Goal: Task Accomplishment & Management: Complete application form

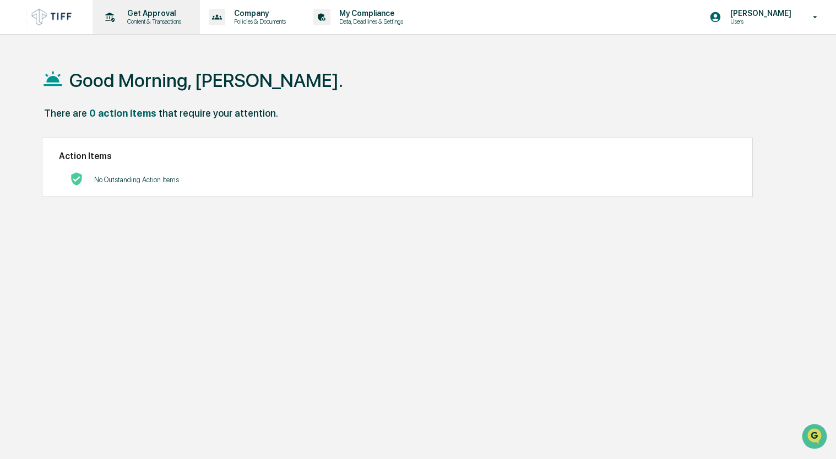
click at [153, 19] on p "Content & Transactions" at bounding box center [152, 22] width 68 height 8
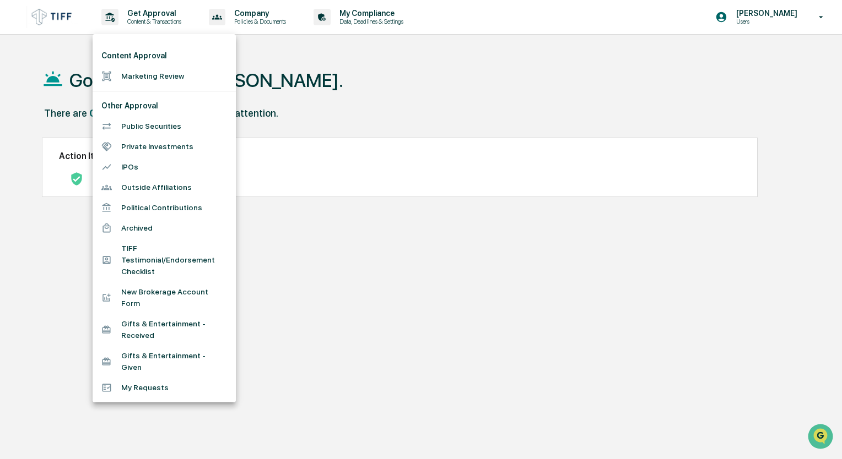
click at [144, 80] on li "Marketing Review" at bounding box center [164, 76] width 143 height 20
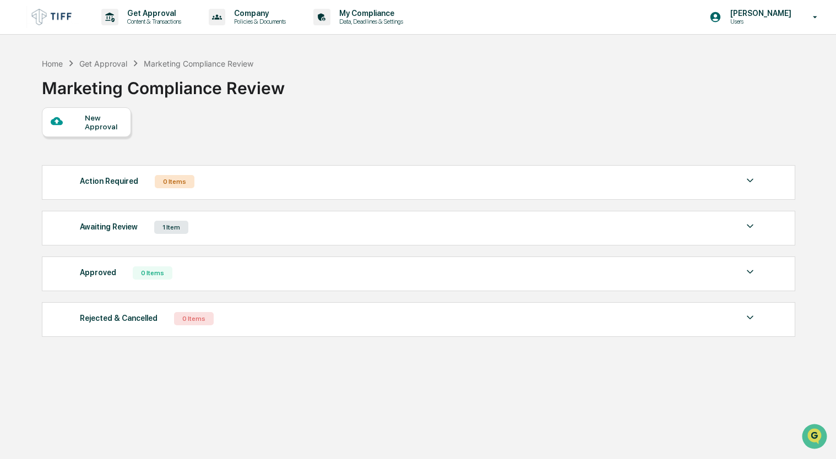
click at [93, 115] on div "New Approval" at bounding box center [103, 122] width 37 height 18
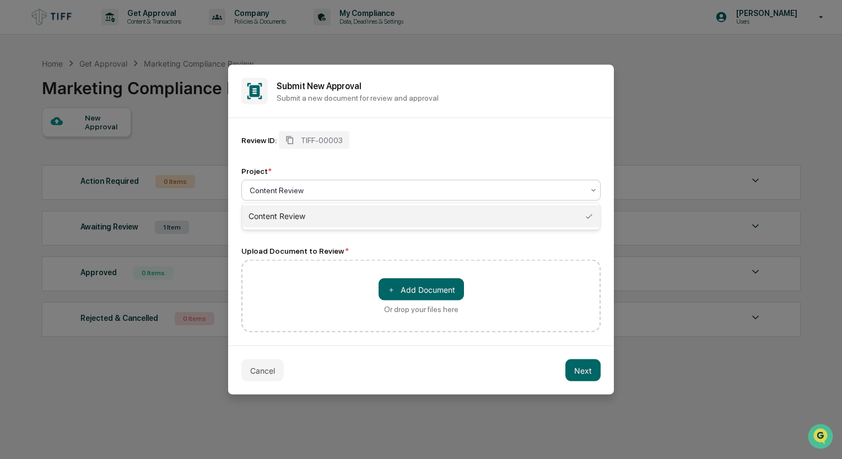
click at [317, 186] on div at bounding box center [417, 190] width 334 height 11
click at [378, 171] on div "Project *" at bounding box center [420, 171] width 359 height 9
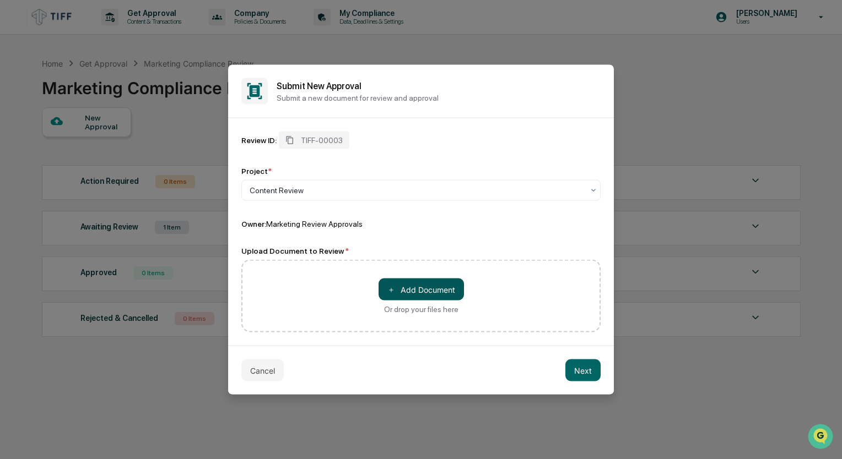
click at [418, 289] on button "＋ Add Document" at bounding box center [420, 290] width 85 height 22
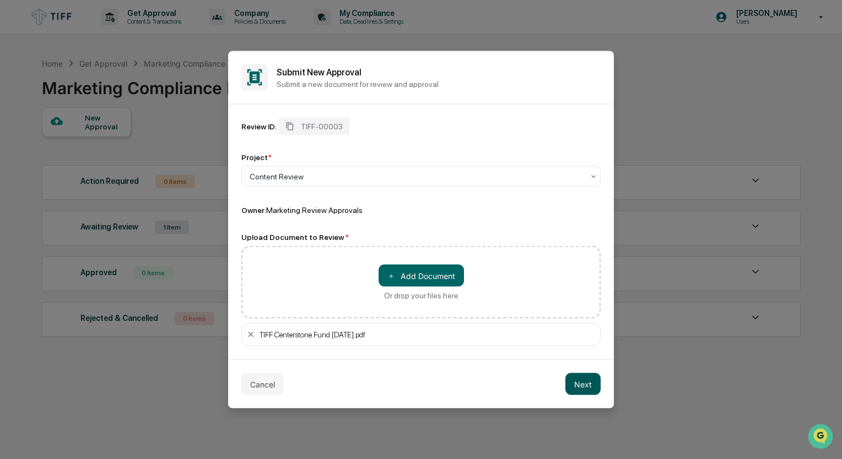
click at [576, 381] on button "Next" at bounding box center [582, 384] width 35 height 22
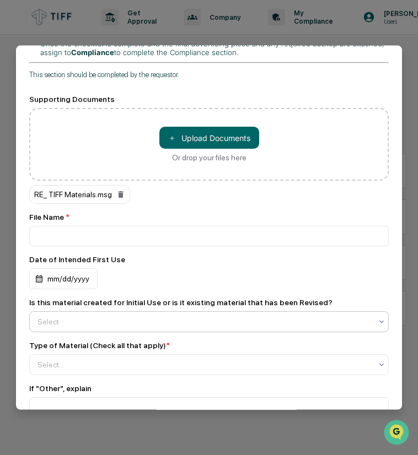
scroll to position [496, 0]
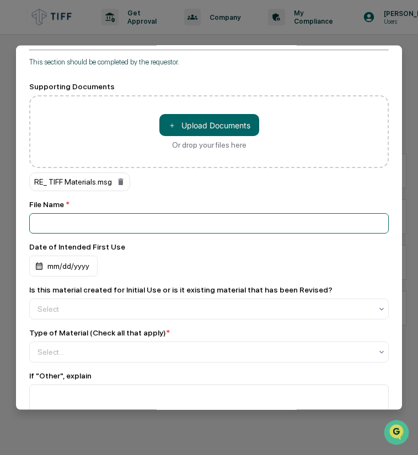
click at [72, 213] on input at bounding box center [208, 223] width 359 height 20
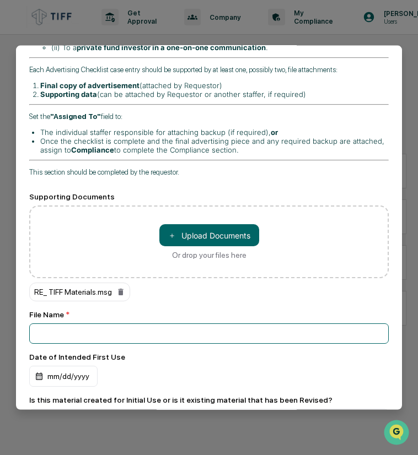
scroll to position [441, 0]
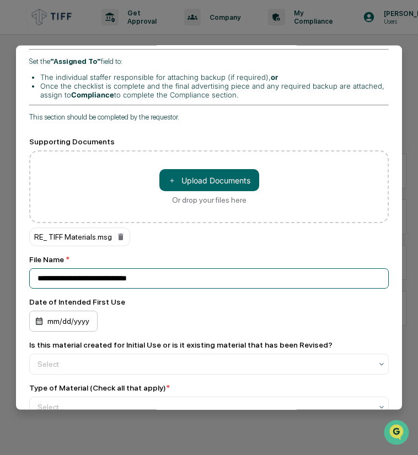
type input "**********"
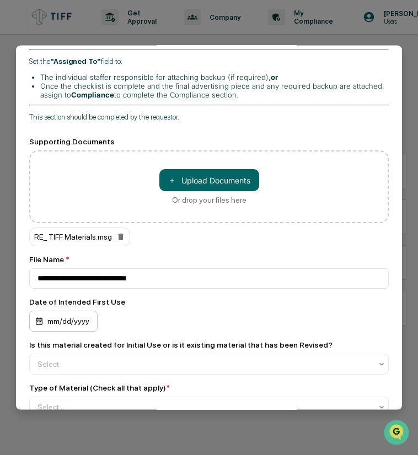
click at [62, 311] on div "mm/dd/yyyy" at bounding box center [63, 321] width 68 height 21
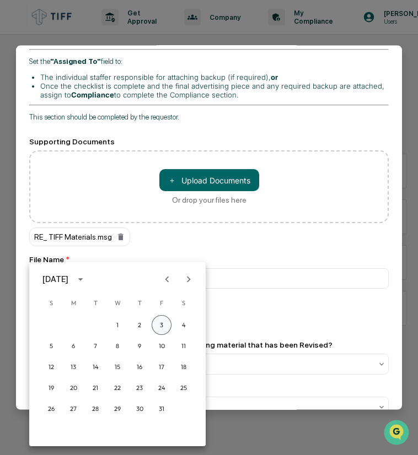
click at [161, 323] on button "3" at bounding box center [161, 325] width 20 height 20
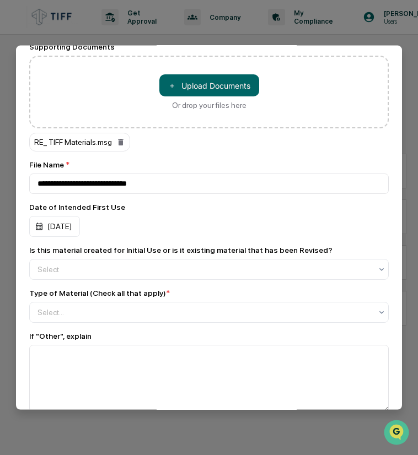
scroll to position [551, 0]
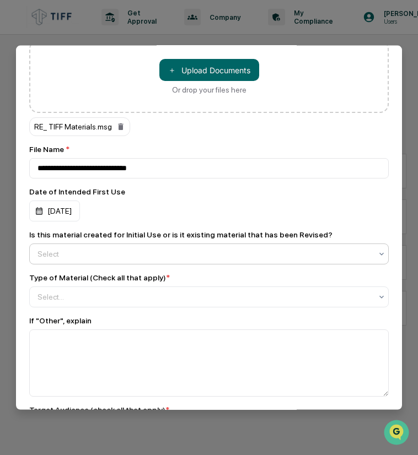
click at [81, 248] on div at bounding box center [204, 253] width 334 height 11
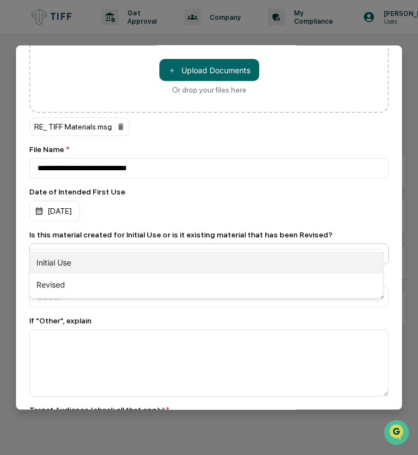
click at [59, 261] on div "Initial Use" at bounding box center [206, 263] width 353 height 22
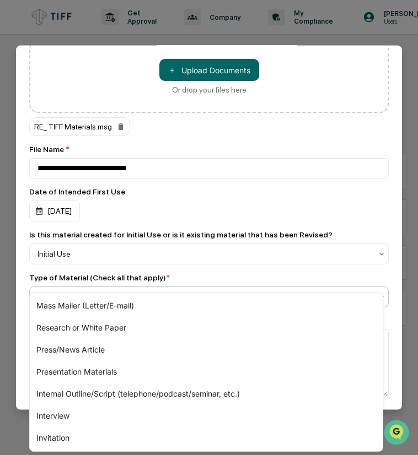
click at [62, 291] on div at bounding box center [204, 296] width 334 height 11
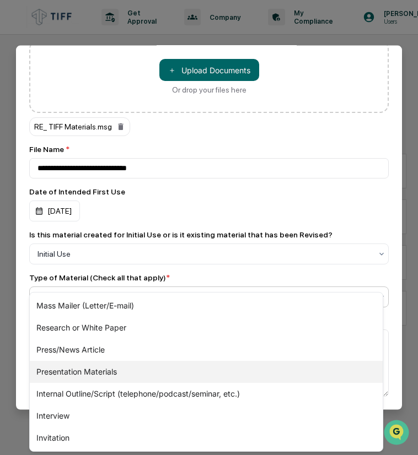
click at [64, 376] on div "Presentation Materials" at bounding box center [206, 372] width 353 height 22
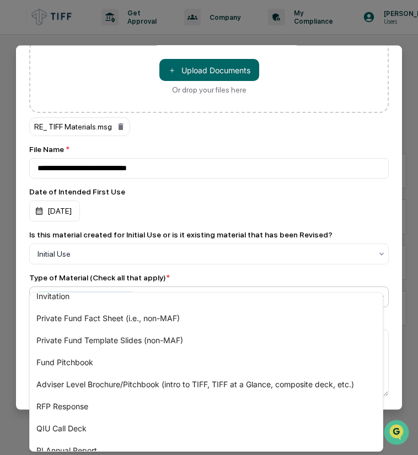
scroll to position [110, 0]
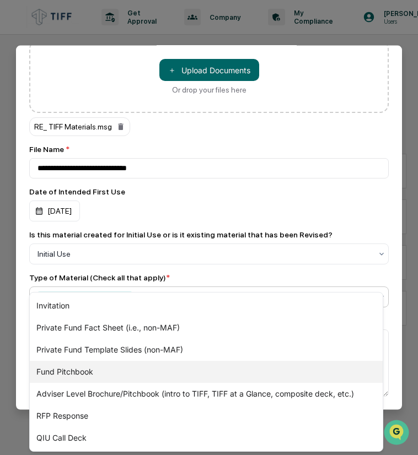
click at [69, 372] on div "Fund Pitchbook" at bounding box center [206, 372] width 353 height 22
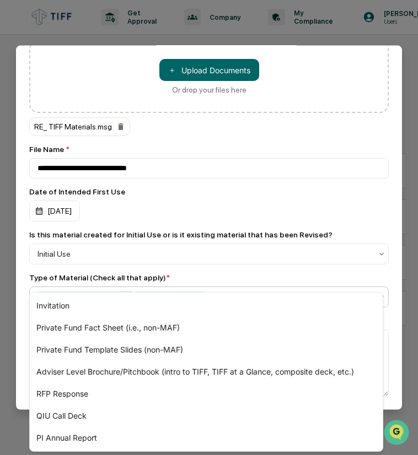
click at [124, 295] on icon "Remove Presentation Materials" at bounding box center [126, 297] width 4 height 4
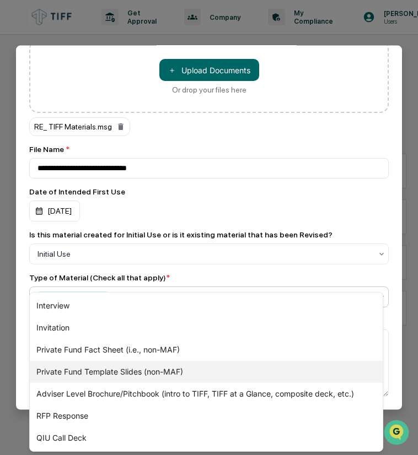
scroll to position [220, 0]
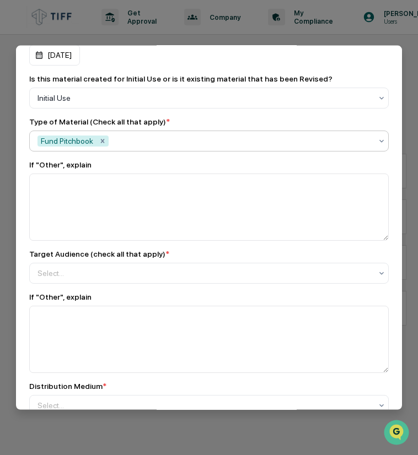
scroll to position [716, 0]
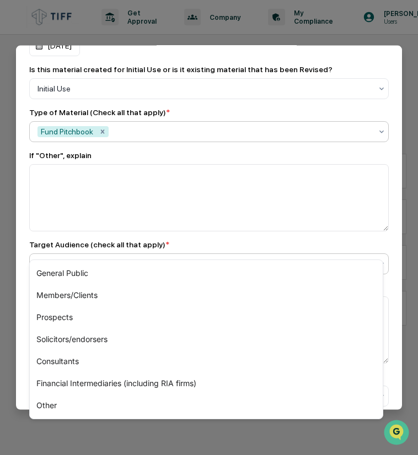
click at [96, 258] on div at bounding box center [204, 263] width 334 height 11
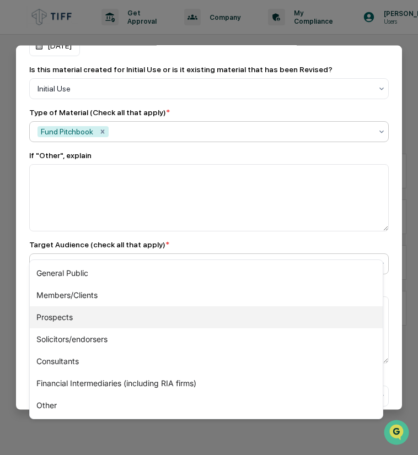
click at [73, 317] on div "Prospects" at bounding box center [206, 317] width 353 height 22
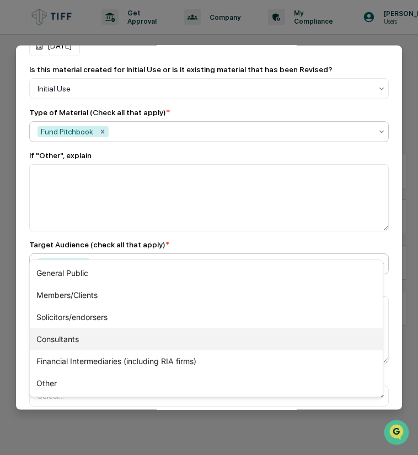
click at [68, 338] on div "Consultants" at bounding box center [206, 339] width 353 height 22
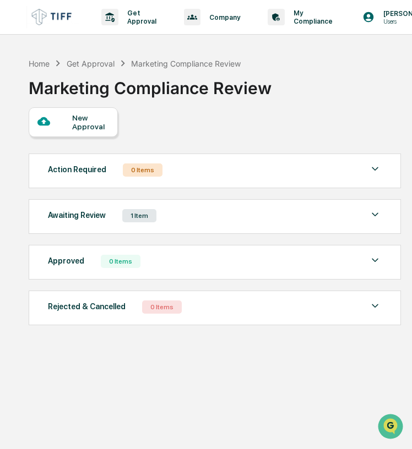
click at [85, 132] on div "New Approval" at bounding box center [73, 122] width 89 height 30
click at [93, 117] on div "New Approval" at bounding box center [90, 122] width 37 height 18
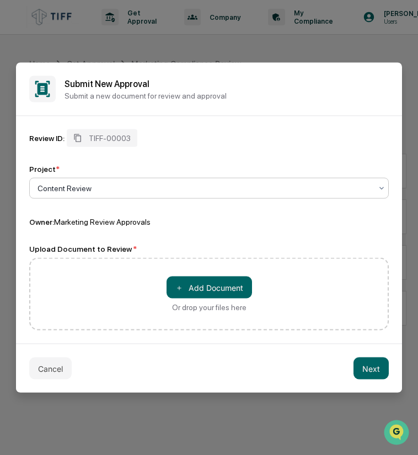
click at [100, 190] on div at bounding box center [204, 188] width 334 height 11
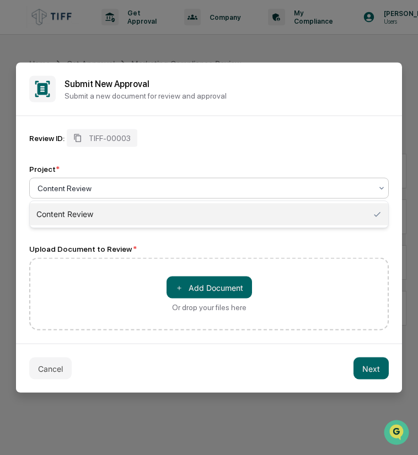
click at [87, 206] on div "Content Review" at bounding box center [209, 214] width 358 height 22
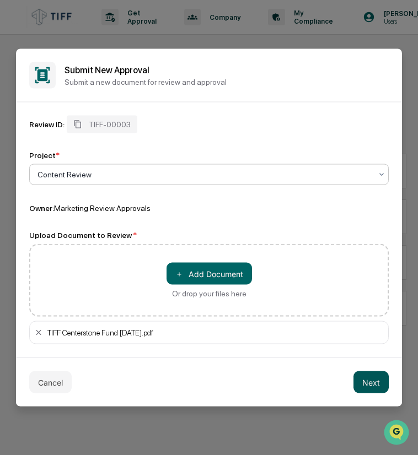
click at [379, 388] on button "Next" at bounding box center [370, 382] width 35 height 22
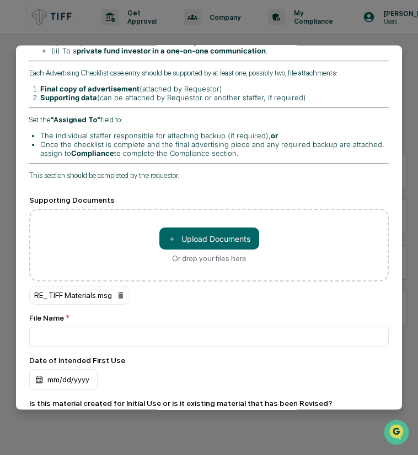
scroll to position [386, 0]
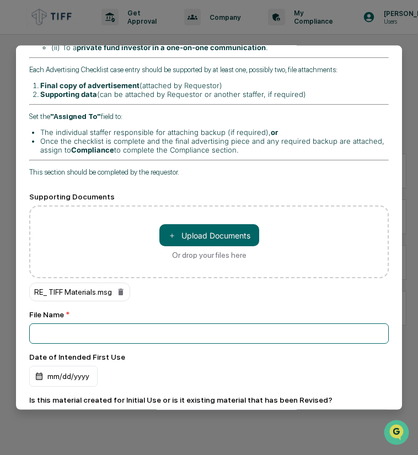
click at [50, 323] on input at bounding box center [208, 333] width 359 height 20
type input "**********"
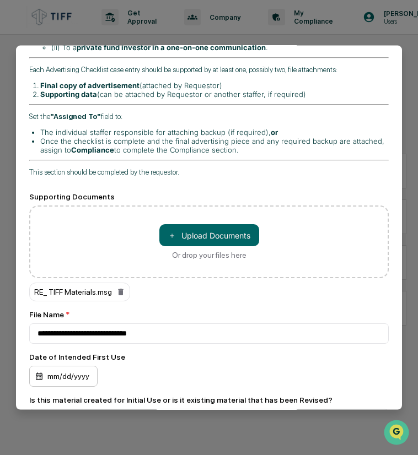
click at [58, 366] on div "mm/dd/yyyy" at bounding box center [63, 376] width 68 height 21
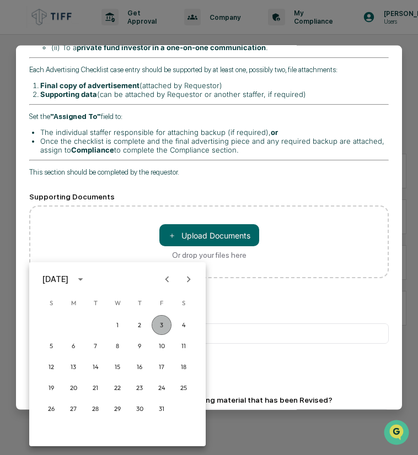
click at [161, 324] on button "3" at bounding box center [161, 325] width 20 height 20
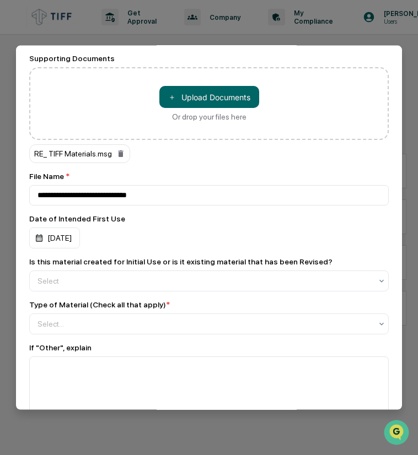
scroll to position [551, 0]
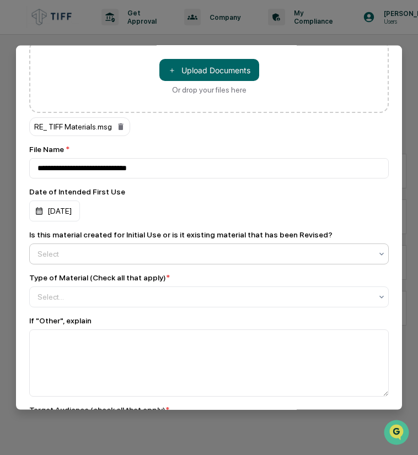
click at [53, 248] on div at bounding box center [204, 253] width 334 height 11
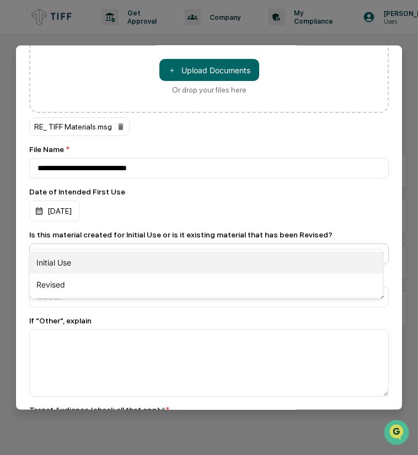
click at [62, 267] on div "Initial Use" at bounding box center [206, 263] width 353 height 22
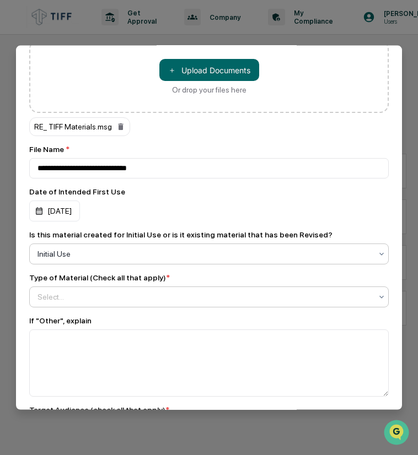
click at [72, 291] on div at bounding box center [204, 296] width 334 height 11
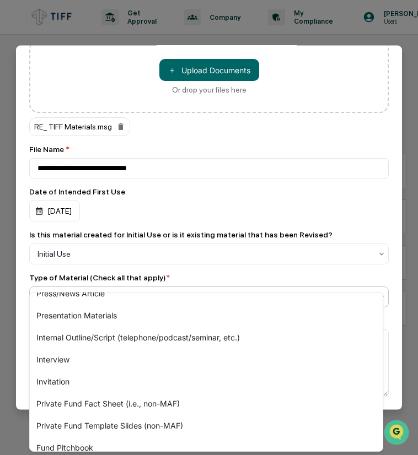
scroll to position [110, 0]
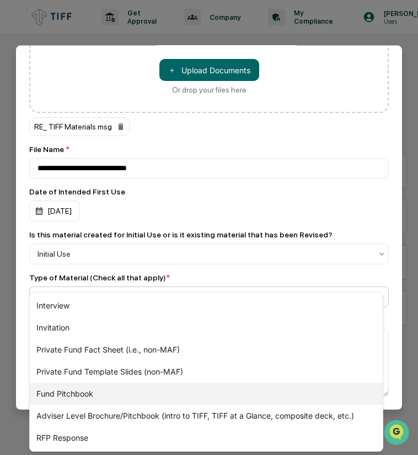
click at [76, 398] on div "Fund Pitchbook" at bounding box center [206, 394] width 353 height 22
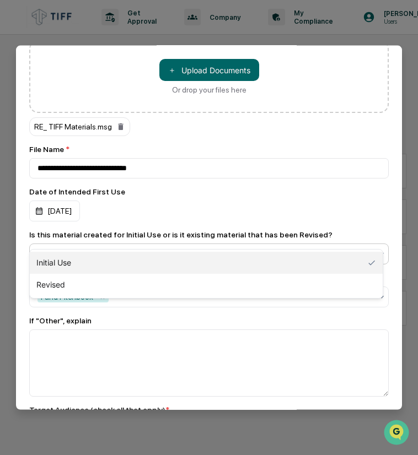
click at [194, 245] on div "Initial Use" at bounding box center [208, 253] width 359 height 21
click at [361, 202] on div "[DATE]" at bounding box center [208, 211] width 359 height 21
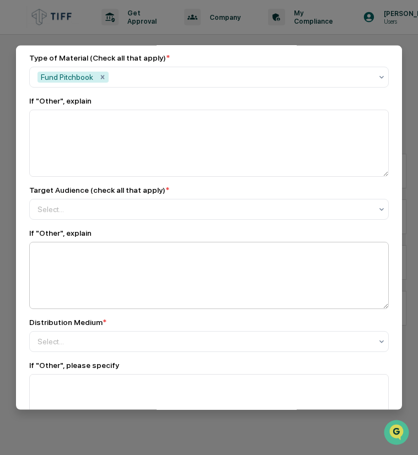
scroll to position [771, 0]
click at [108, 203] on div at bounding box center [204, 208] width 334 height 11
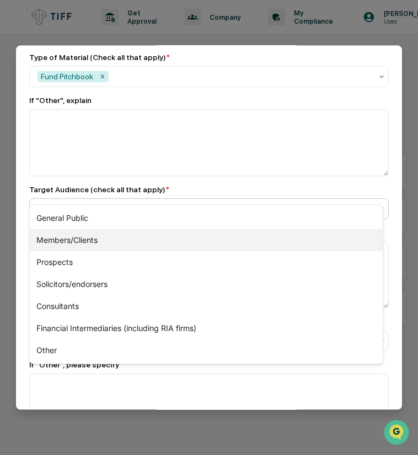
click at [77, 238] on div "Members/Clients" at bounding box center [206, 240] width 353 height 22
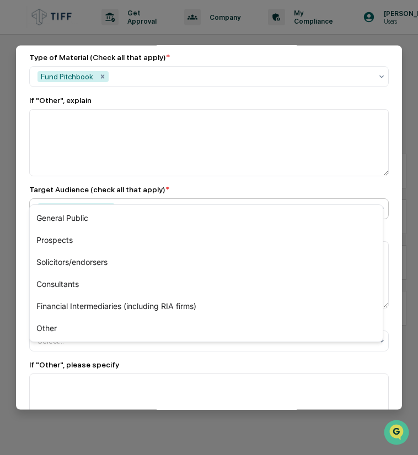
click at [136, 200] on div "Members/Clients" at bounding box center [204, 209] width 345 height 18
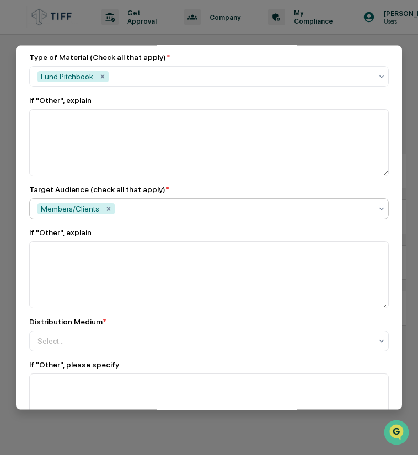
click at [130, 203] on div at bounding box center [244, 208] width 254 height 11
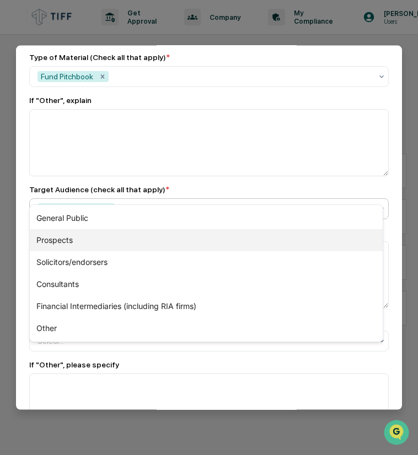
click at [96, 240] on div "Prospects" at bounding box center [206, 240] width 353 height 22
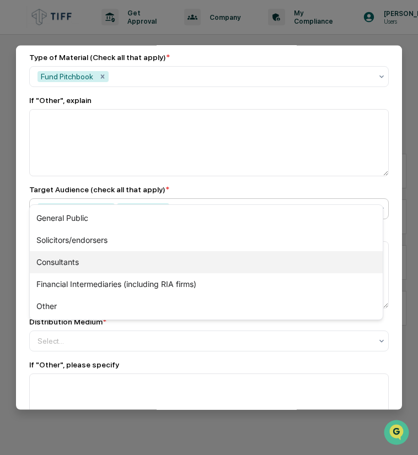
click at [72, 263] on div "Consultants" at bounding box center [206, 262] width 353 height 22
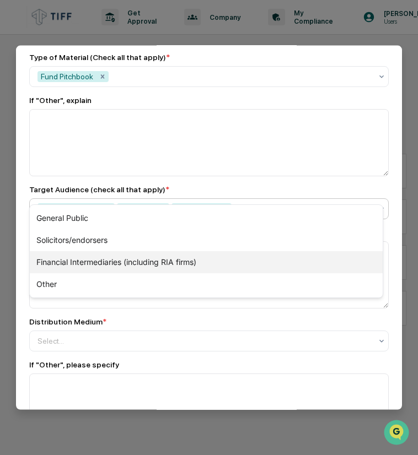
click at [171, 265] on div "Financial Intermediaries (including RIA firms)" at bounding box center [206, 262] width 353 height 22
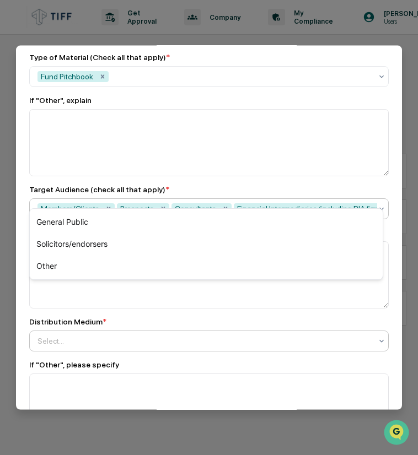
click at [106, 335] on div at bounding box center [204, 340] width 334 height 11
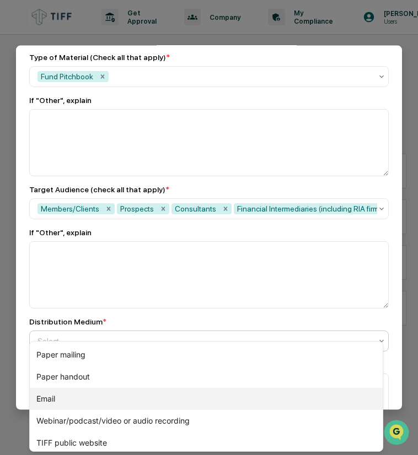
click at [42, 396] on div "Email" at bounding box center [206, 399] width 353 height 22
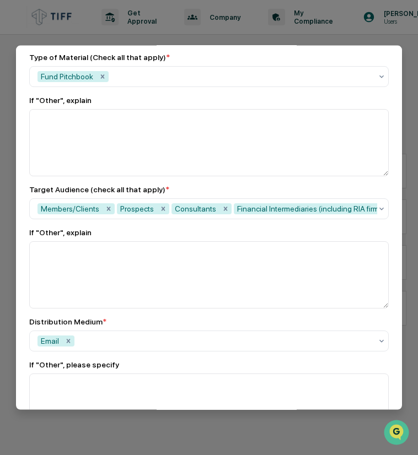
click at [228, 96] on div "If "Other", explain" at bounding box center [208, 100] width 359 height 9
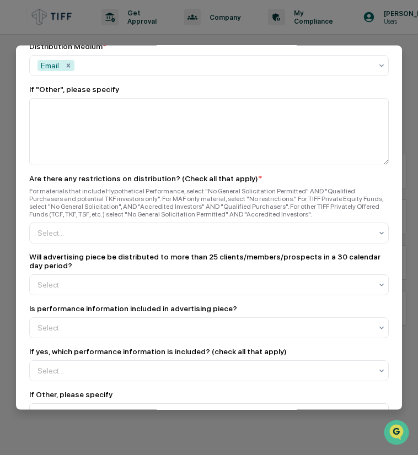
scroll to position [1102, 0]
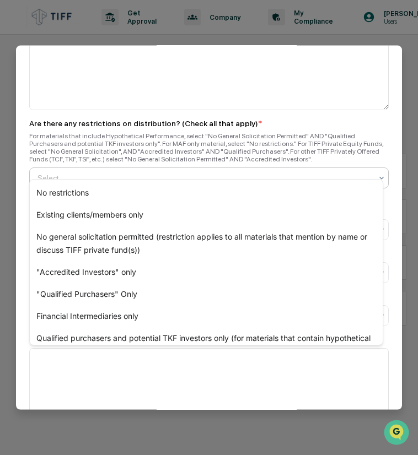
click at [77, 172] on div at bounding box center [204, 177] width 334 height 11
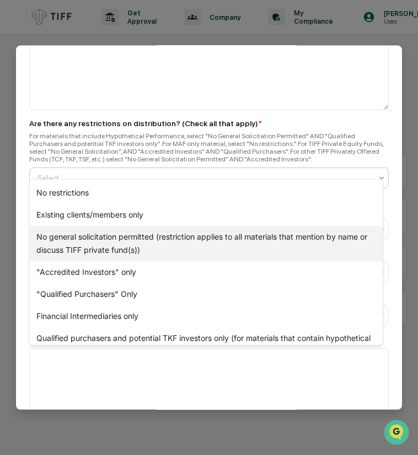
click at [74, 246] on div "No general solicitation permitted (restriction applies to all materials that me…" at bounding box center [206, 243] width 353 height 35
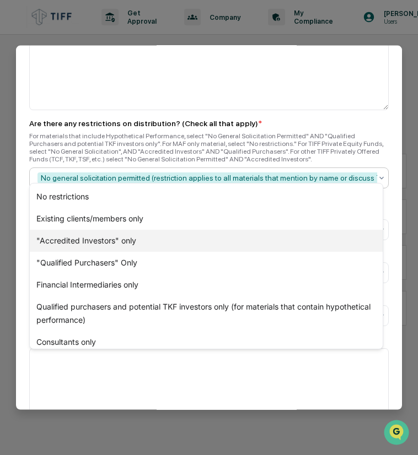
click at [95, 241] on div ""Accredited Investors" only" at bounding box center [206, 241] width 353 height 22
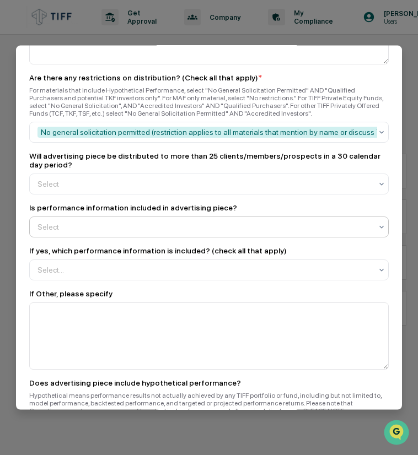
scroll to position [1157, 0]
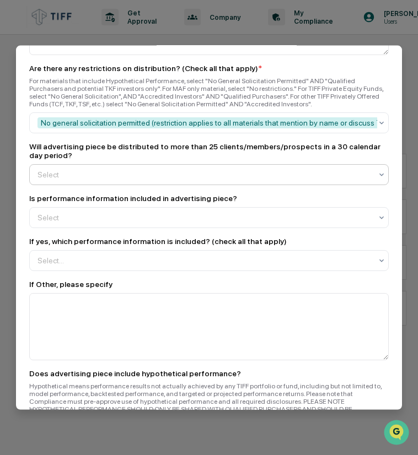
click at [99, 169] on div at bounding box center [204, 174] width 334 height 11
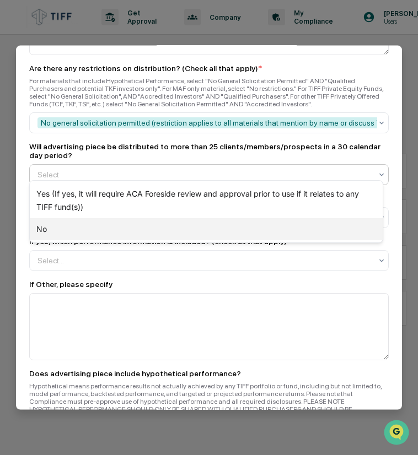
click at [61, 229] on div "No" at bounding box center [206, 229] width 353 height 22
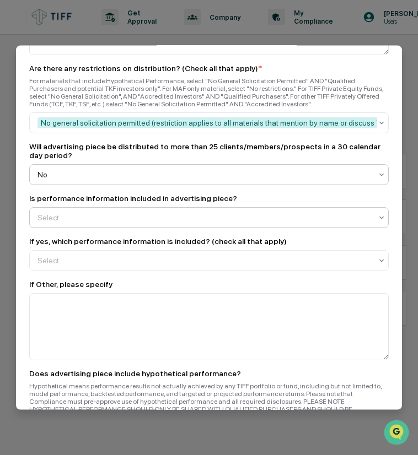
click at [71, 214] on div at bounding box center [204, 217] width 334 height 11
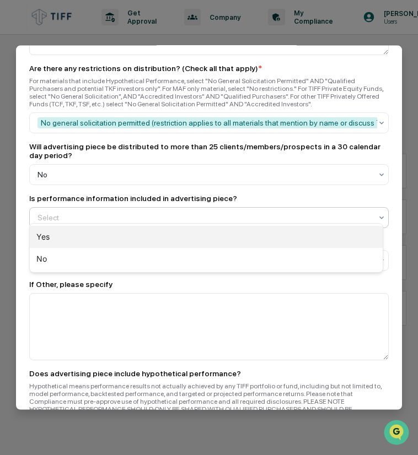
click at [64, 242] on div "Yes" at bounding box center [206, 237] width 353 height 22
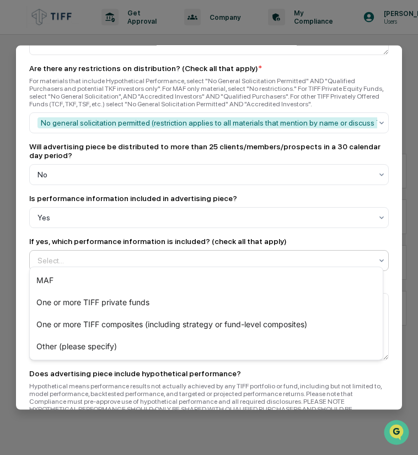
click at [63, 256] on div at bounding box center [204, 260] width 334 height 11
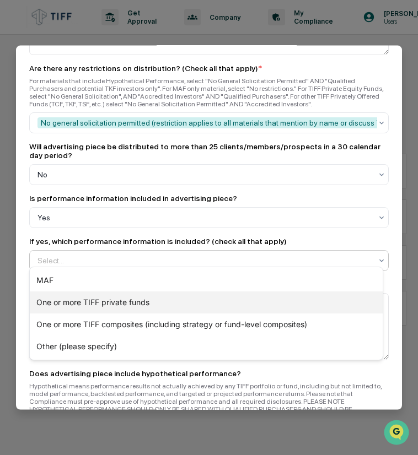
click at [63, 302] on div "One or more TIFF private funds" at bounding box center [206, 302] width 353 height 22
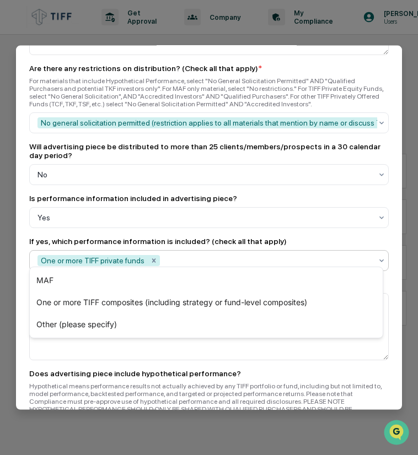
click at [64, 369] on div "Does advertising piece include hypothetical performance?" at bounding box center [135, 373] width 212 height 9
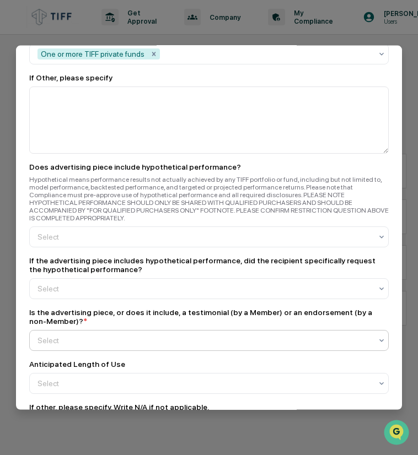
scroll to position [1377, 0]
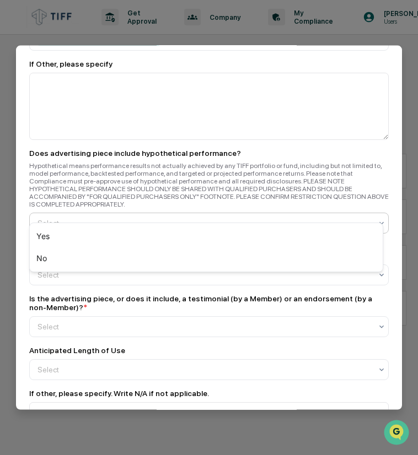
click at [134, 215] on div "Select" at bounding box center [204, 222] width 345 height 15
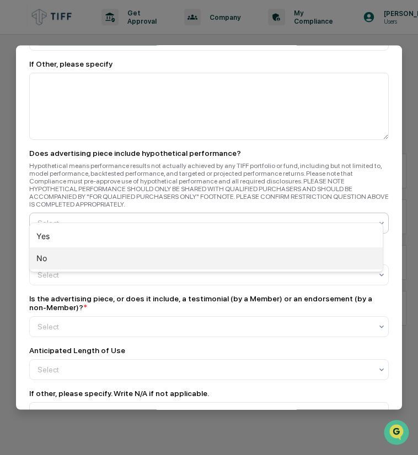
click at [100, 261] on div "No" at bounding box center [206, 258] width 353 height 22
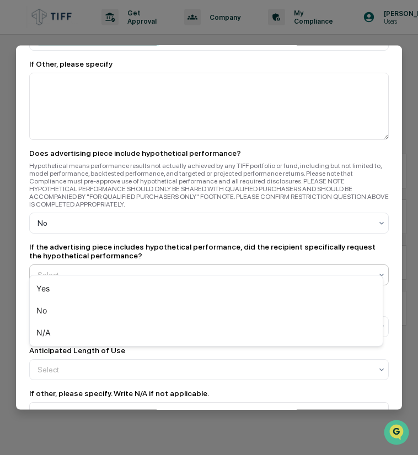
click at [326, 269] on div at bounding box center [204, 274] width 334 height 11
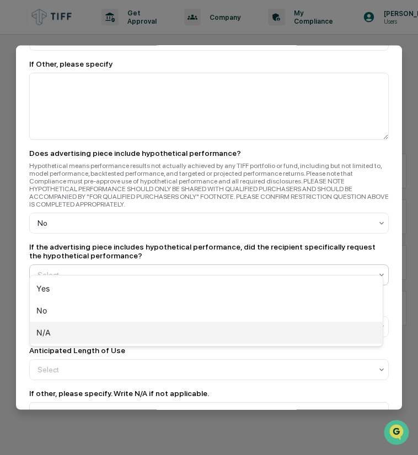
click at [91, 332] on div "N/A" at bounding box center [206, 333] width 353 height 22
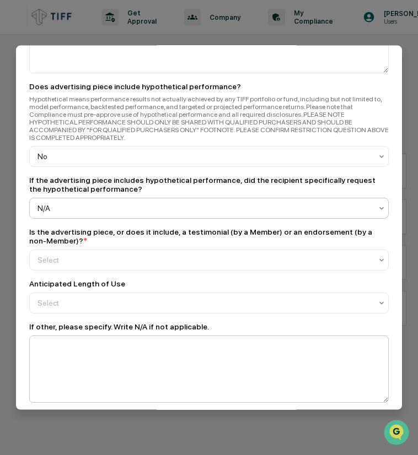
scroll to position [1487, 0]
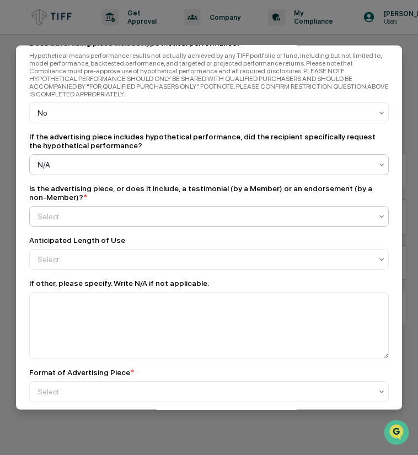
click at [101, 211] on div at bounding box center [204, 216] width 334 height 11
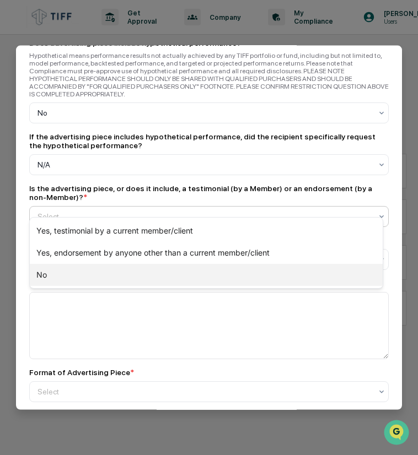
click at [63, 283] on div "No" at bounding box center [206, 275] width 353 height 22
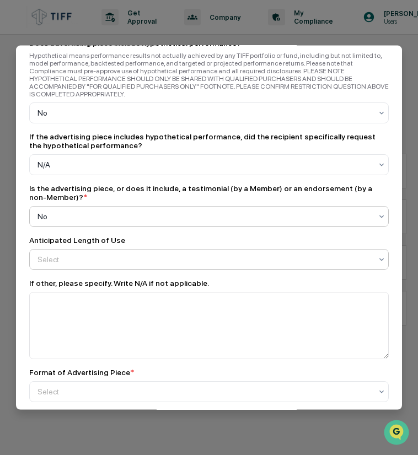
click at [93, 252] on div "Select" at bounding box center [204, 259] width 345 height 15
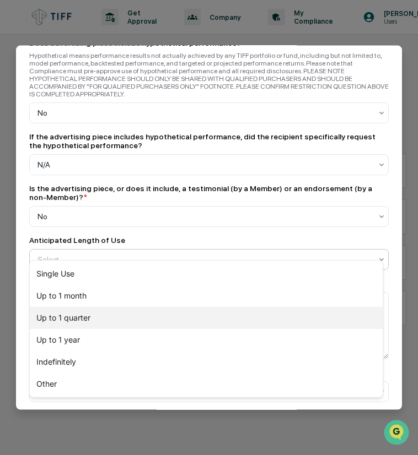
click at [74, 317] on div "Up to 1 quarter" at bounding box center [206, 318] width 353 height 22
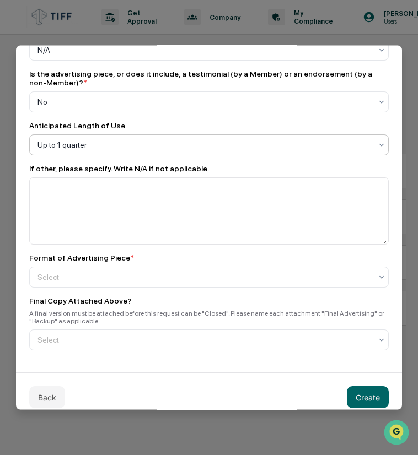
scroll to position [1602, 0]
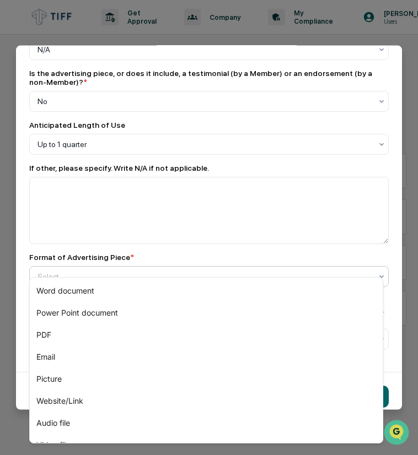
click at [50, 271] on div at bounding box center [204, 276] width 334 height 11
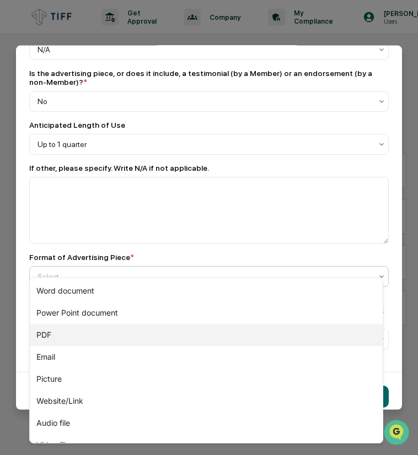
click at [50, 334] on div "PDF" at bounding box center [206, 335] width 353 height 22
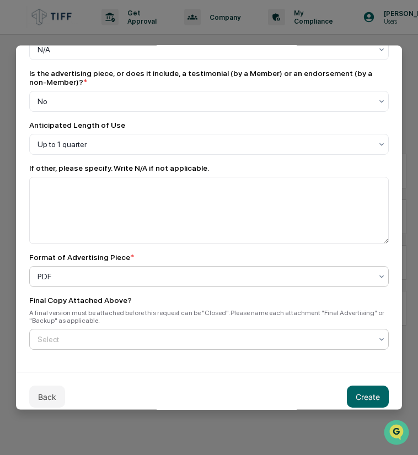
click at [125, 334] on div at bounding box center [204, 339] width 334 height 11
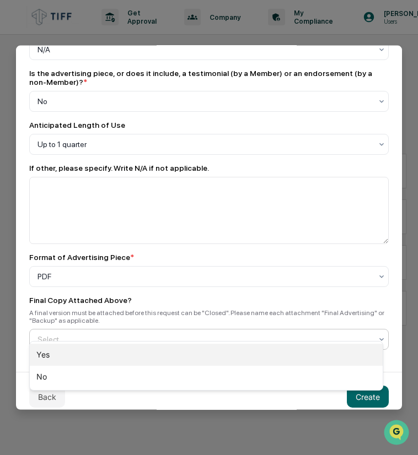
click at [78, 354] on div "Yes" at bounding box center [206, 355] width 353 height 22
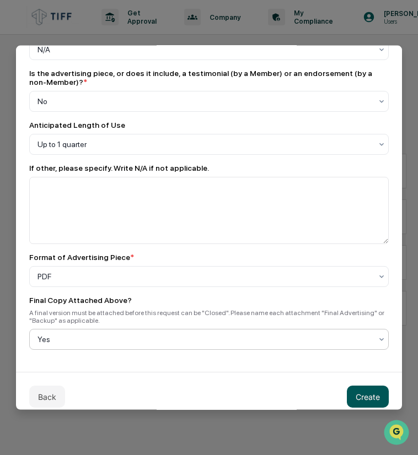
click at [346, 386] on button "Create" at bounding box center [367, 397] width 42 height 22
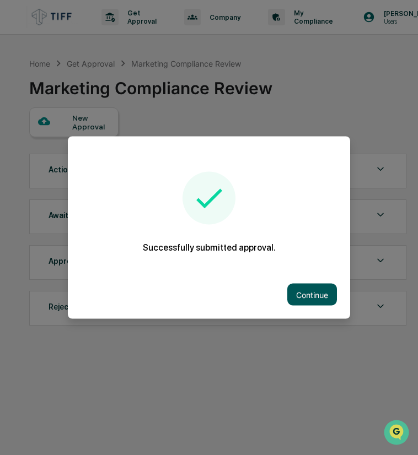
click at [301, 294] on button "Continue" at bounding box center [312, 295] width 50 height 22
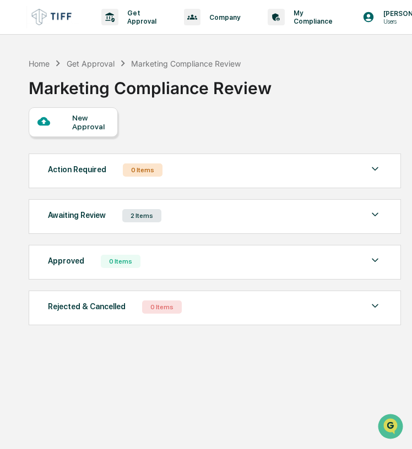
click at [91, 396] on div "Home Get Approval Marketing Compliance Review Marketing Compliance Review New A…" at bounding box center [214, 276] width 404 height 449
click at [73, 124] on div "New Approval" at bounding box center [90, 122] width 37 height 18
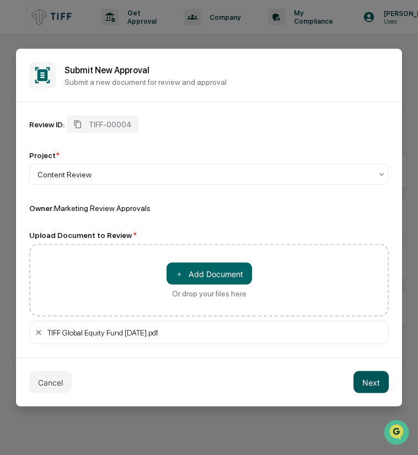
click at [373, 384] on button "Next" at bounding box center [370, 382] width 35 height 22
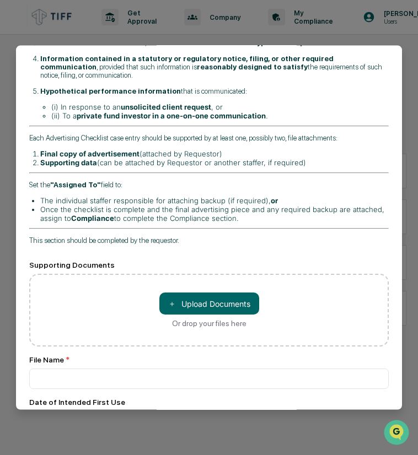
scroll to position [331, 0]
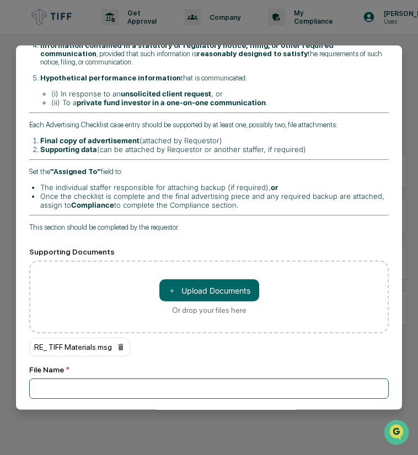
click at [75, 378] on input at bounding box center [208, 388] width 359 height 20
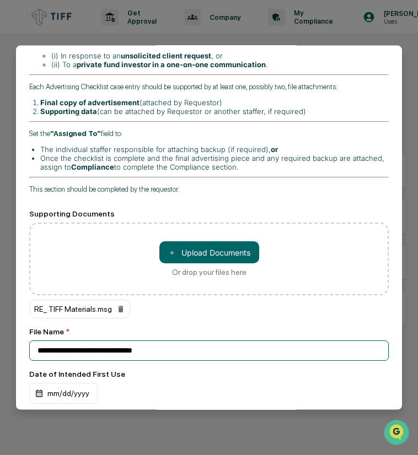
scroll to position [496, 0]
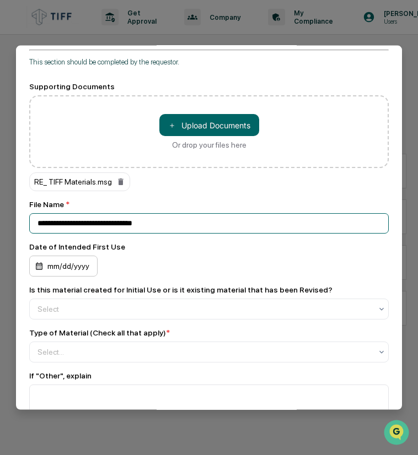
type input "**********"
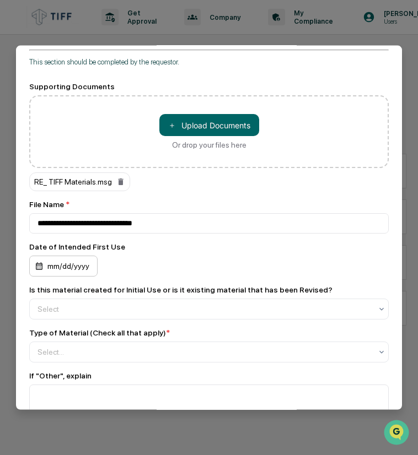
click at [50, 256] on div "mm/dd/yyyy" at bounding box center [63, 266] width 68 height 21
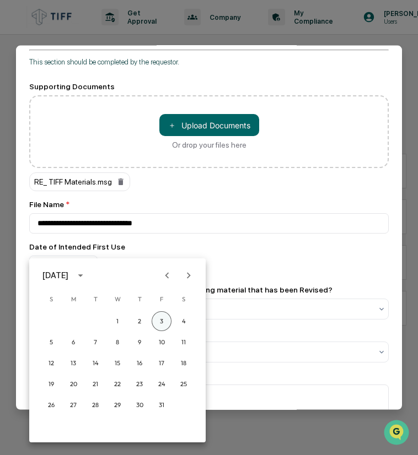
click at [165, 321] on button "3" at bounding box center [161, 321] width 20 height 20
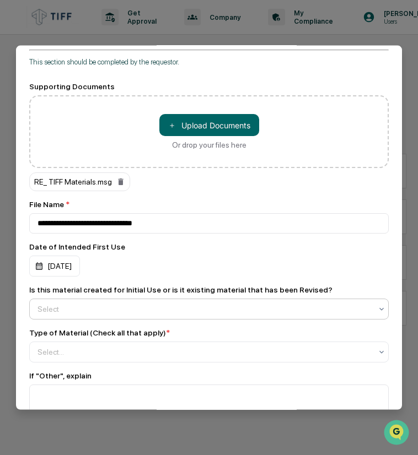
click at [80, 304] on div at bounding box center [204, 309] width 334 height 11
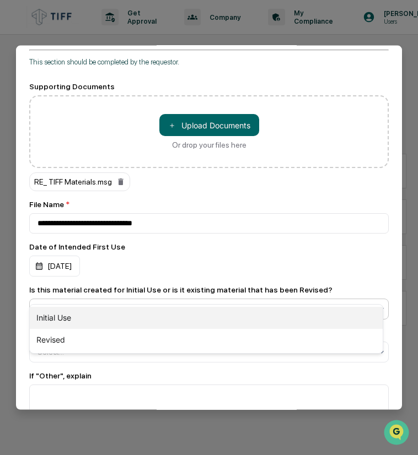
click at [70, 321] on div "Initial Use" at bounding box center [206, 318] width 353 height 22
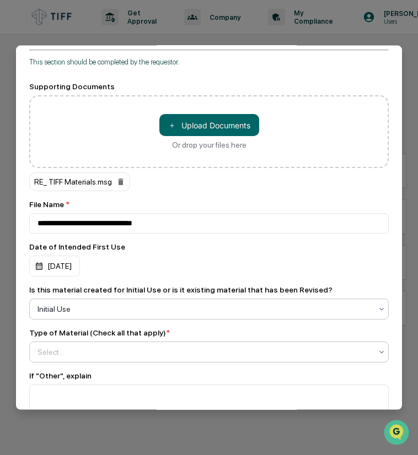
click at [109, 346] on div at bounding box center [204, 351] width 334 height 11
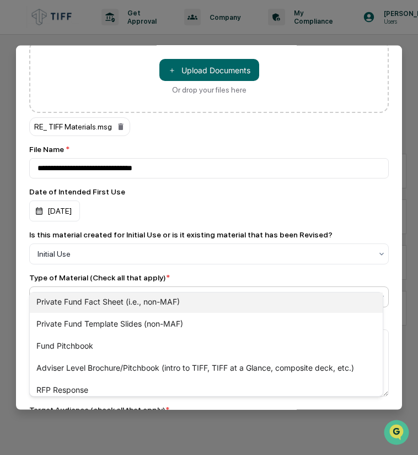
scroll to position [165, 0]
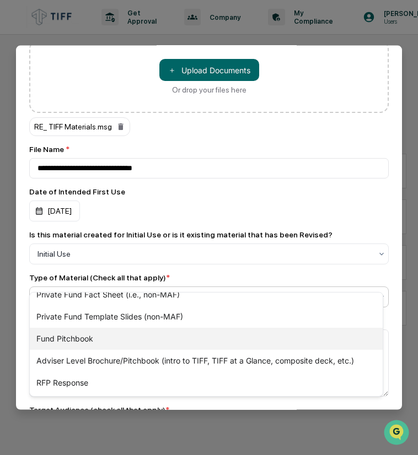
click at [79, 340] on div "Fund Pitchbook" at bounding box center [206, 339] width 353 height 22
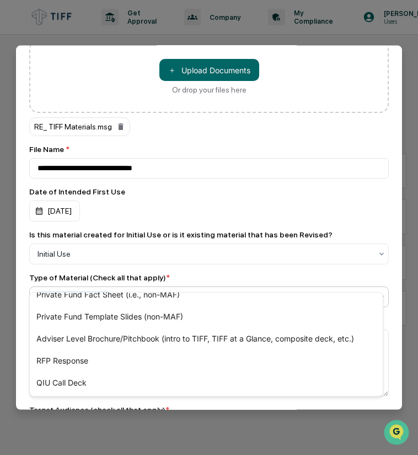
click at [231, 273] on div "Type of Material (Check all that apply) *" at bounding box center [208, 277] width 359 height 9
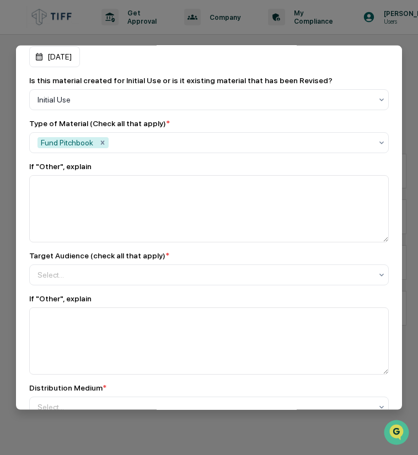
scroll to position [716, 0]
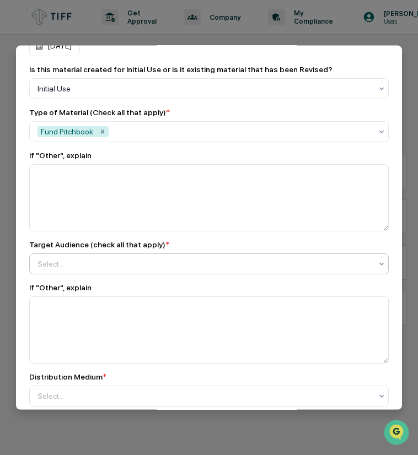
click at [147, 258] on div at bounding box center [204, 263] width 334 height 11
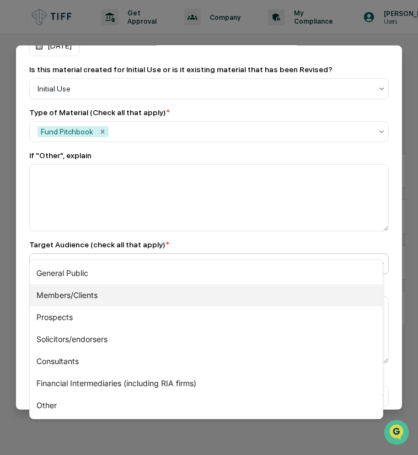
click at [87, 297] on div "Members/Clients" at bounding box center [206, 295] width 353 height 22
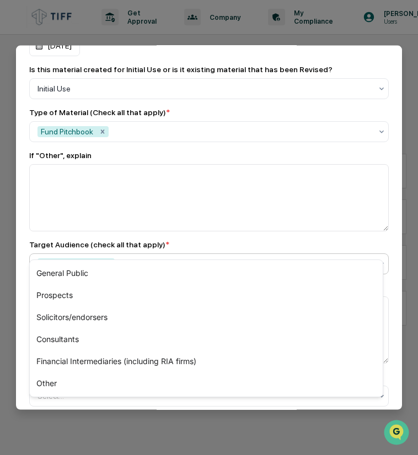
click at [150, 255] on div "Members/Clients" at bounding box center [204, 264] width 345 height 18
click at [143, 258] on div at bounding box center [244, 263] width 254 height 11
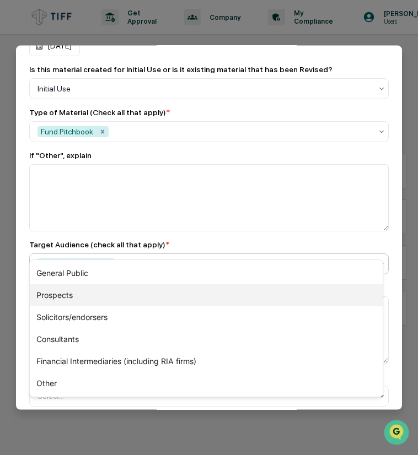
click at [75, 296] on div "Prospects" at bounding box center [206, 295] width 353 height 22
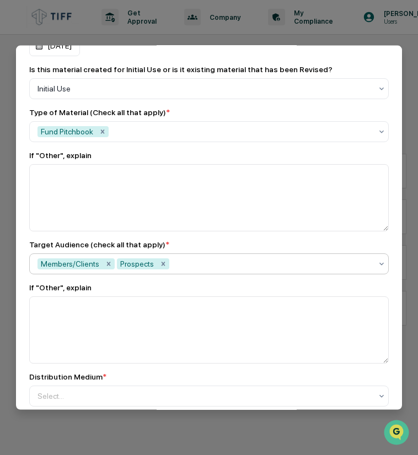
click at [183, 258] on div at bounding box center [271, 263] width 200 height 11
click at [189, 258] on div at bounding box center [271, 263] width 200 height 11
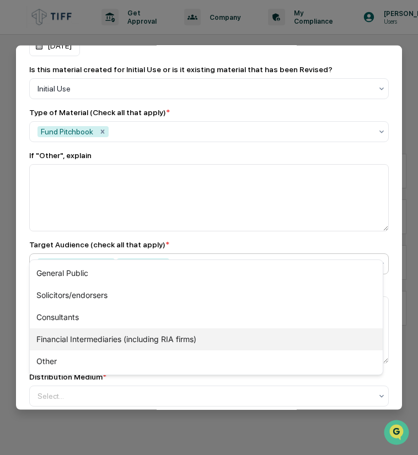
click at [106, 340] on div "Financial Intermediaries (including RIA firms)" at bounding box center [206, 339] width 353 height 22
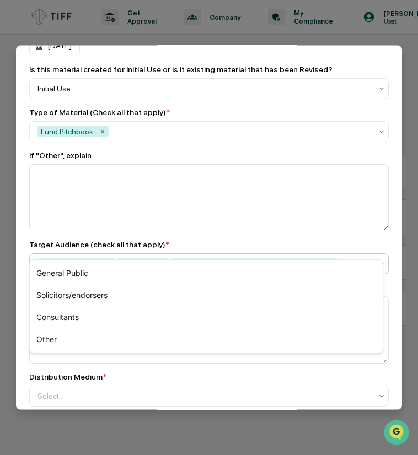
click at [343, 258] on div at bounding box center [355, 263] width 31 height 11
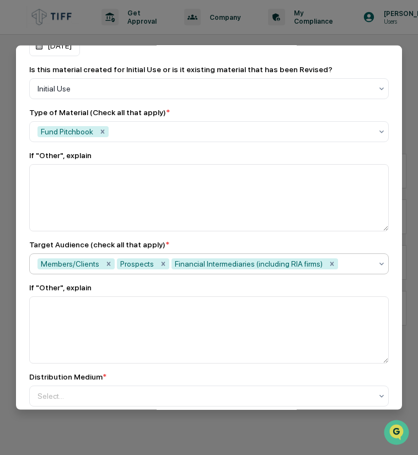
click at [329, 255] on div "Members/Clients Prospects Financial Intermediaries (including RIA firms)" at bounding box center [204, 264] width 345 height 18
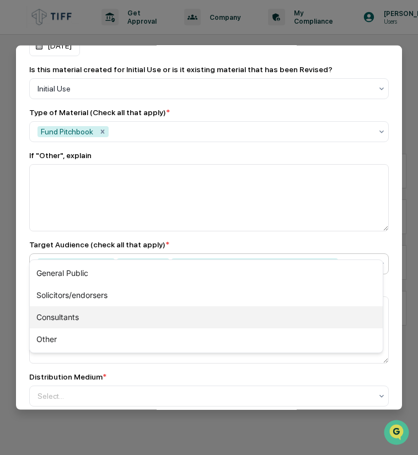
click at [80, 319] on div "Consultants" at bounding box center [206, 317] width 353 height 22
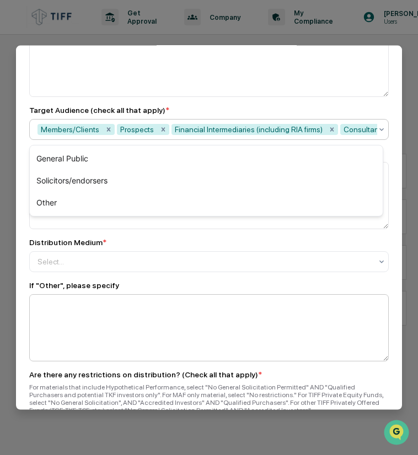
scroll to position [881, 0]
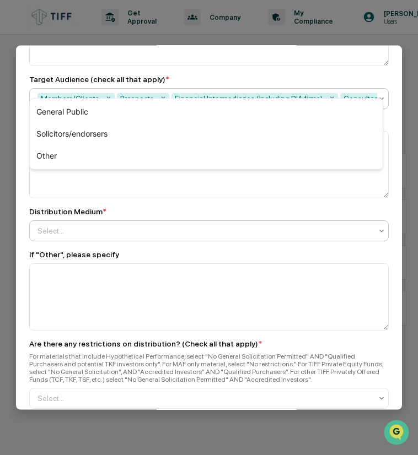
click at [96, 225] on div at bounding box center [204, 230] width 334 height 11
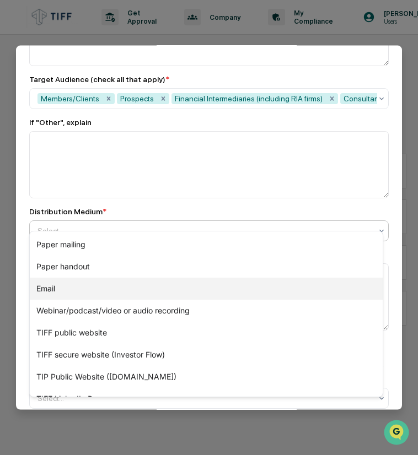
click at [71, 290] on div "Email" at bounding box center [206, 289] width 353 height 22
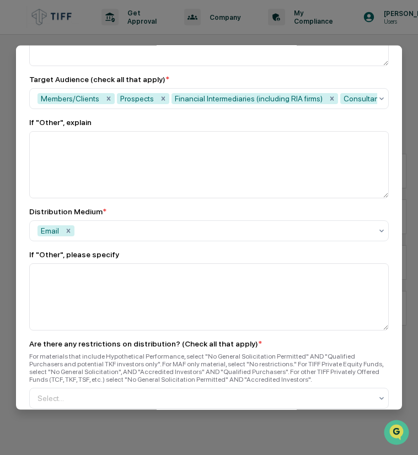
click at [177, 207] on div "Distribution Medium *" at bounding box center [208, 211] width 359 height 9
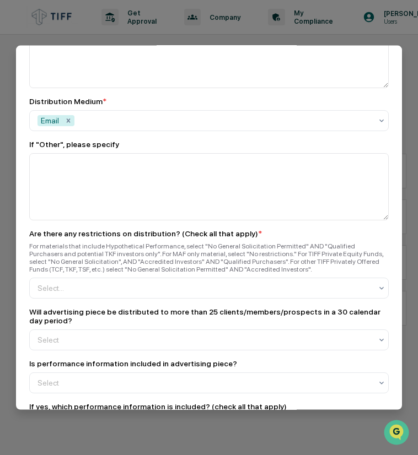
scroll to position [1047, 0]
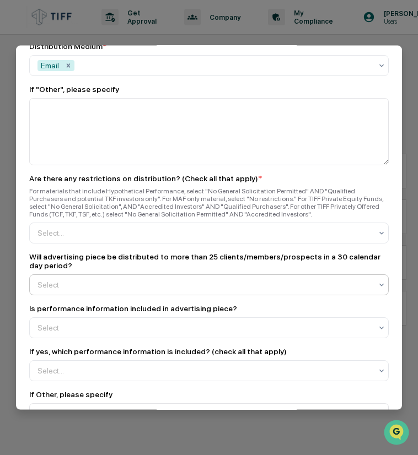
click at [116, 279] on div at bounding box center [204, 284] width 334 height 11
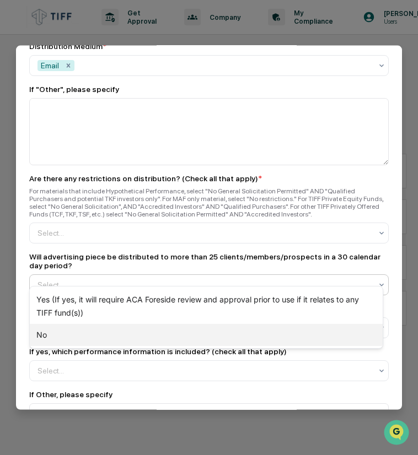
click at [75, 335] on div "No" at bounding box center [206, 335] width 353 height 22
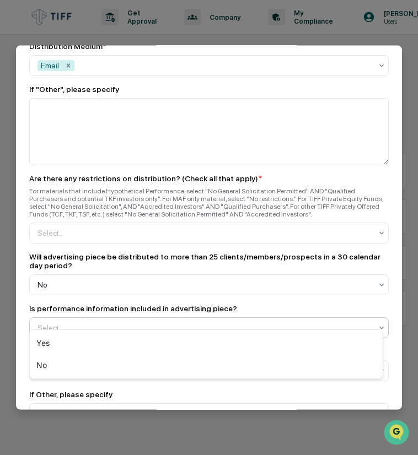
click at [94, 322] on div at bounding box center [204, 327] width 334 height 11
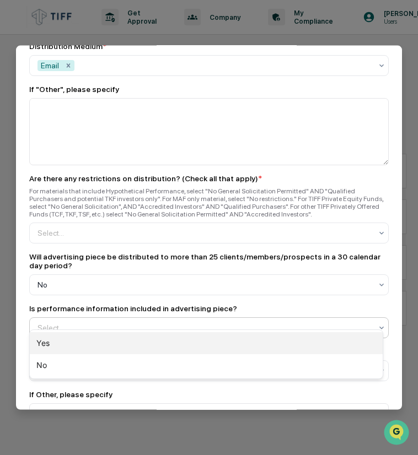
click at [69, 349] on div "Yes" at bounding box center [206, 343] width 353 height 22
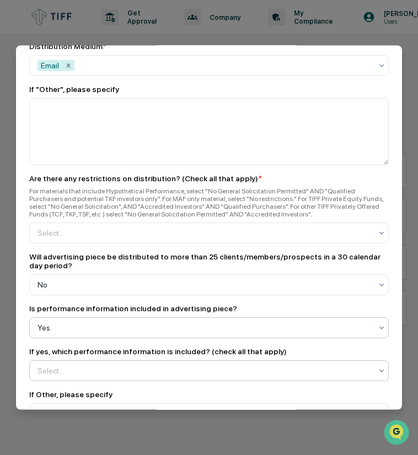
click at [61, 365] on div at bounding box center [204, 370] width 334 height 11
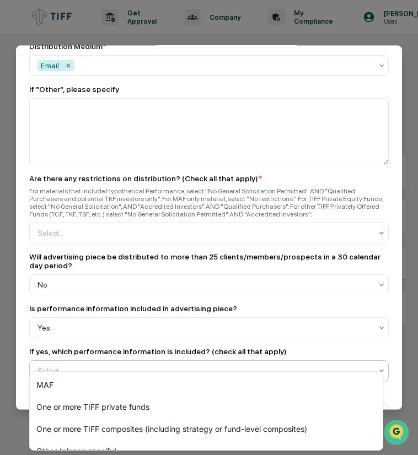
scroll to position [1102, 0]
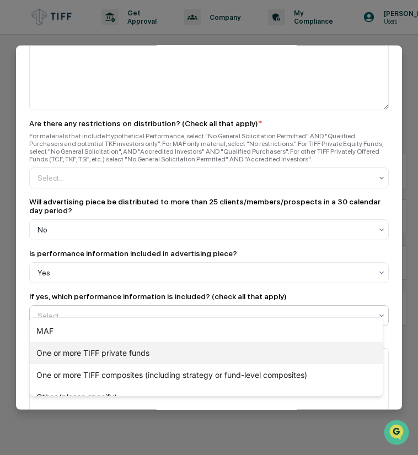
click at [81, 355] on div "One or more TIFF private funds" at bounding box center [206, 353] width 353 height 22
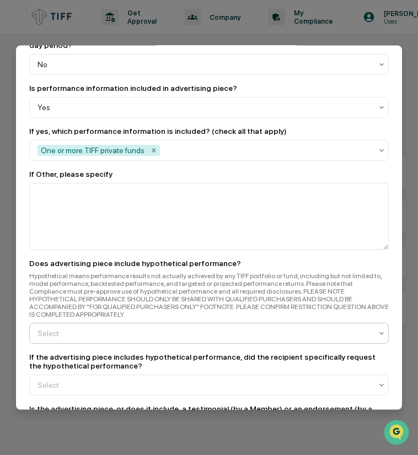
scroll to position [1377, 0]
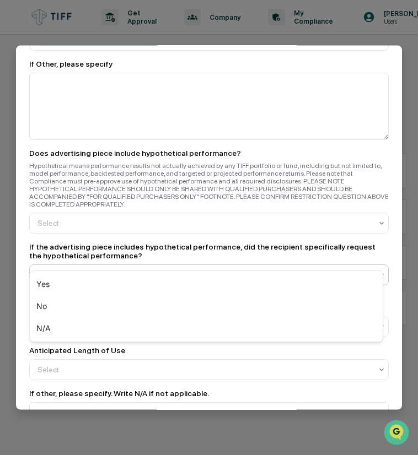
click at [98, 269] on div at bounding box center [204, 274] width 334 height 11
click at [41, 346] on div "Anticipated Length of Use Select" at bounding box center [208, 363] width 359 height 34
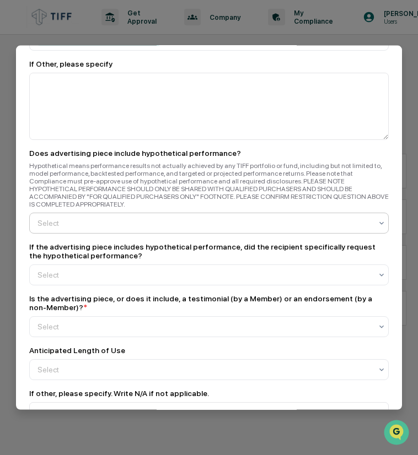
click at [73, 218] on div at bounding box center [204, 223] width 334 height 11
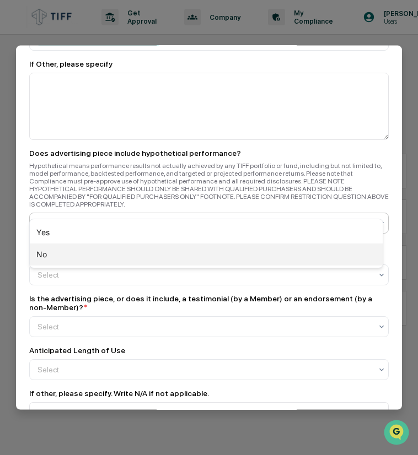
click at [59, 258] on div "No" at bounding box center [206, 254] width 353 height 22
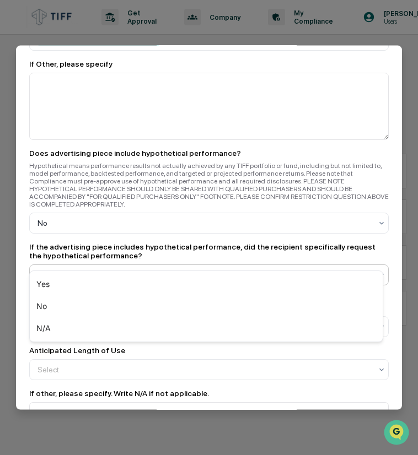
click at [73, 269] on div at bounding box center [204, 274] width 334 height 11
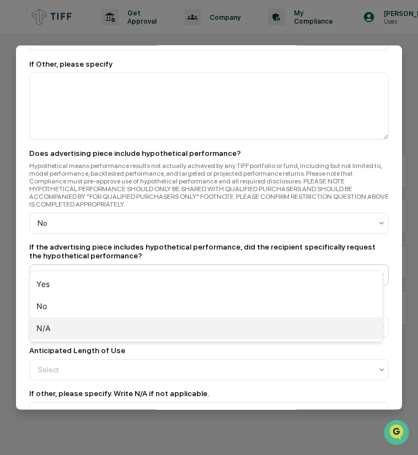
click at [51, 329] on div "N/A" at bounding box center [206, 328] width 353 height 22
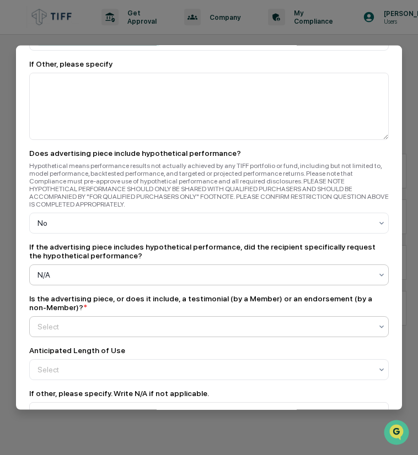
scroll to position [1432, 0]
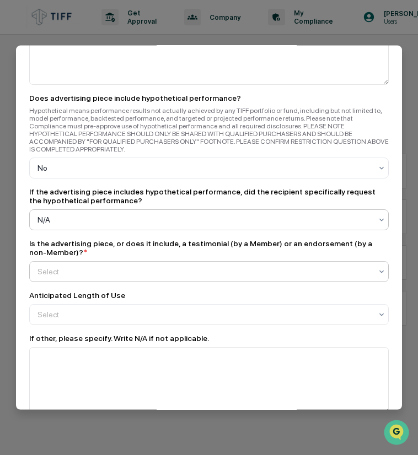
click at [74, 266] on div at bounding box center [204, 271] width 334 height 11
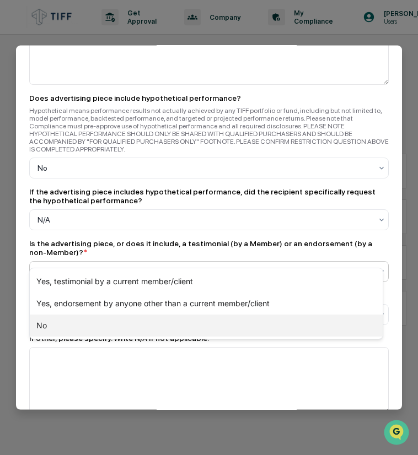
click at [58, 328] on div "No" at bounding box center [206, 326] width 353 height 22
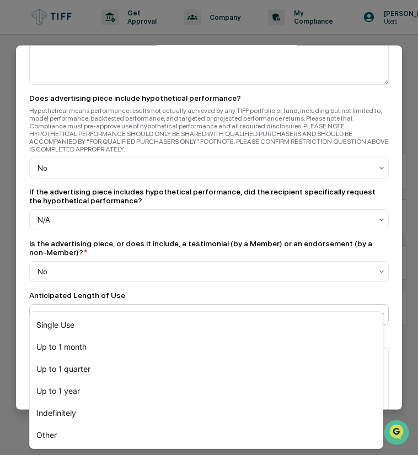
click at [69, 309] on div at bounding box center [204, 314] width 334 height 11
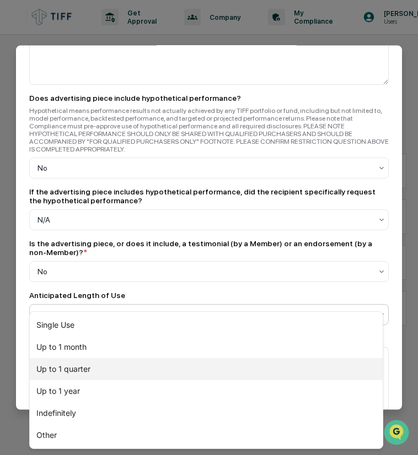
click at [68, 375] on div "Up to 1 quarter" at bounding box center [206, 369] width 353 height 22
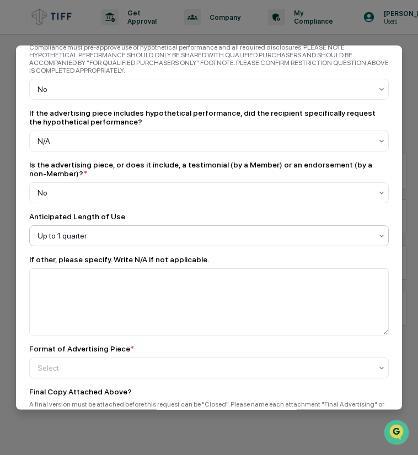
scroll to position [1597, 0]
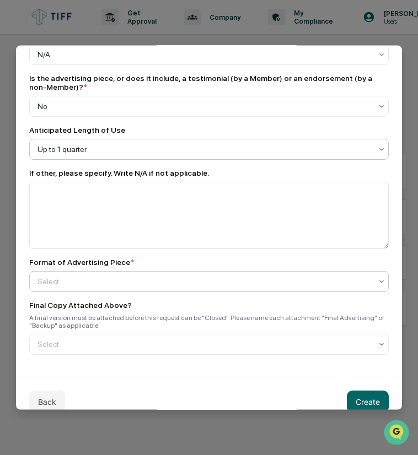
click at [92, 274] on div "Select" at bounding box center [204, 281] width 345 height 15
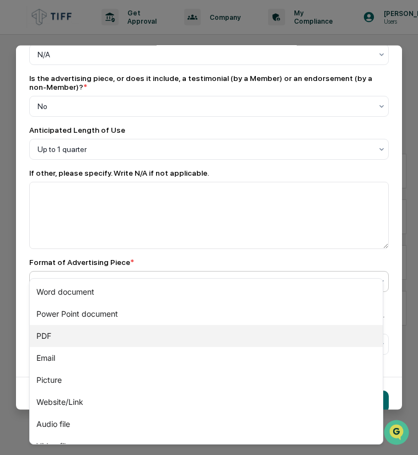
click at [62, 338] on div "PDF" at bounding box center [206, 336] width 353 height 22
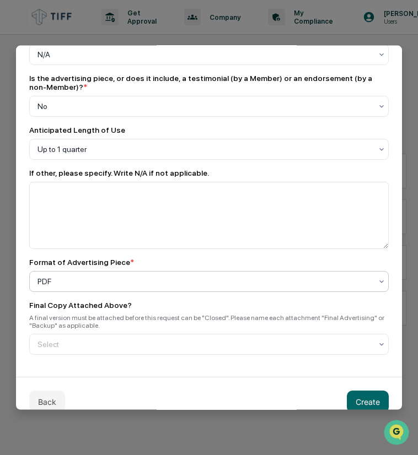
scroll to position [1598, 0]
click at [114, 338] on div at bounding box center [204, 343] width 334 height 11
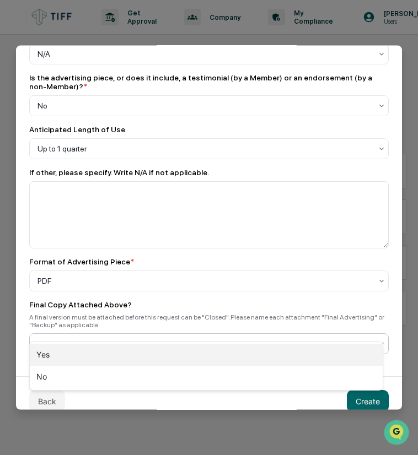
click at [84, 359] on div "Yes" at bounding box center [206, 355] width 353 height 22
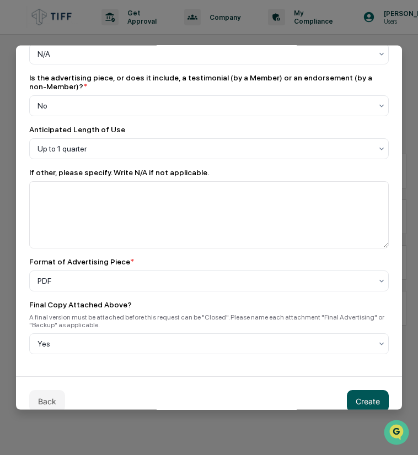
click at [348, 390] on button "Create" at bounding box center [367, 401] width 42 height 22
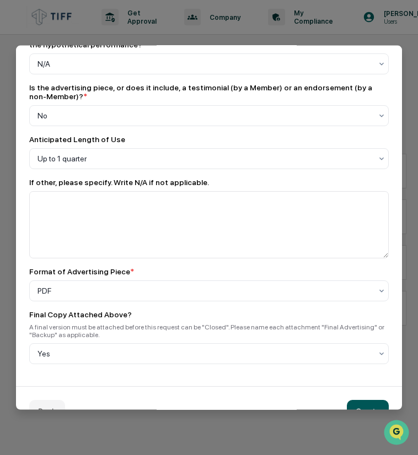
scroll to position [1608, 0]
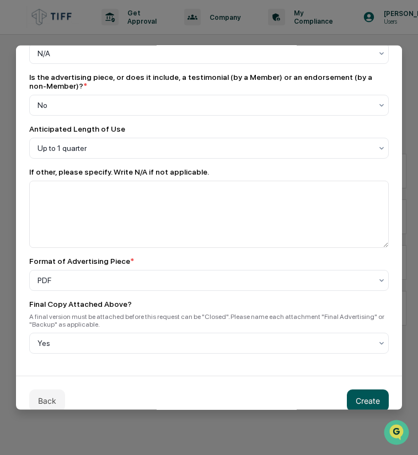
click at [362, 389] on button "Create" at bounding box center [367, 400] width 42 height 22
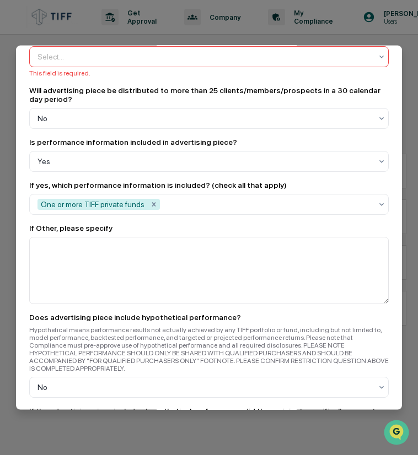
scroll to position [1003, 0]
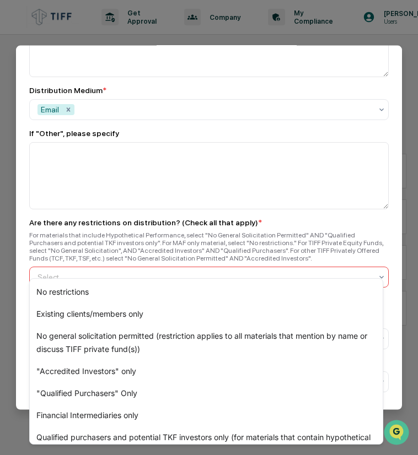
click at [112, 272] on div at bounding box center [204, 277] width 334 height 11
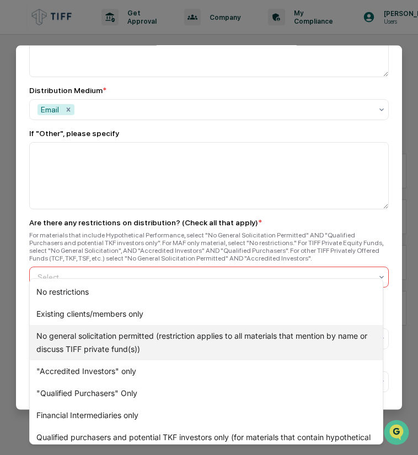
click at [108, 347] on div "No general solicitation permitted (restriction applies to all materials that me…" at bounding box center [206, 342] width 353 height 35
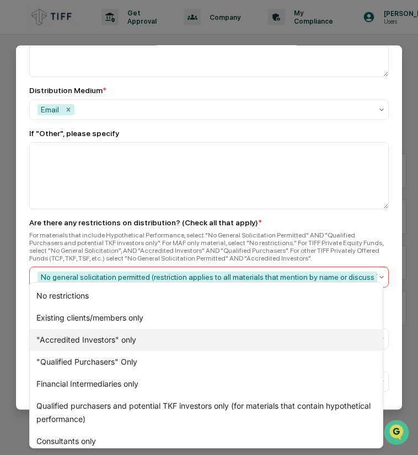
click at [91, 341] on div ""Accredited Investors" only" at bounding box center [206, 340] width 353 height 22
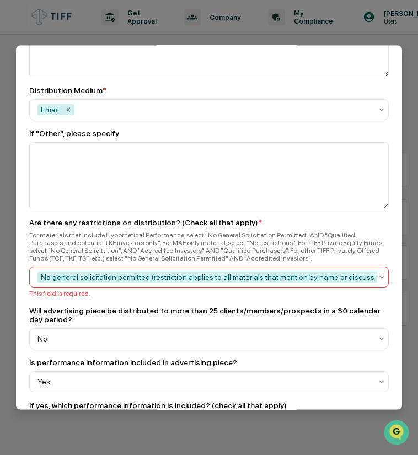
click at [390, 200] on div "To be completed for each newly created Advertisement. An "advertisement" includ…" at bounding box center [209, 39] width 386 height 1885
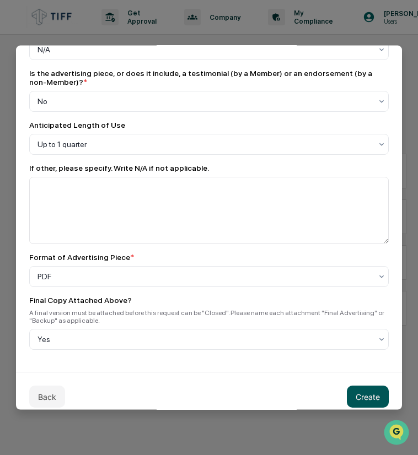
click at [346, 388] on button "Create" at bounding box center [367, 397] width 42 height 22
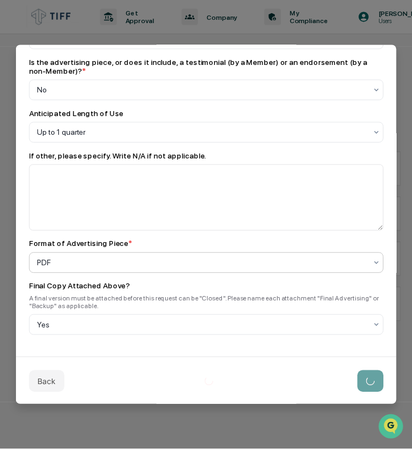
scroll to position [1602, 0]
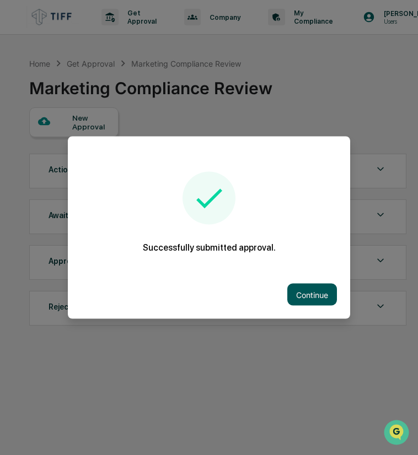
click at [298, 299] on button "Continue" at bounding box center [312, 295] width 50 height 22
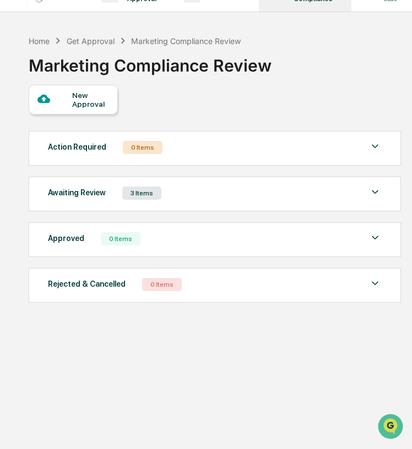
scroll to position [0, 0]
